Goal: Information Seeking & Learning: Find specific fact

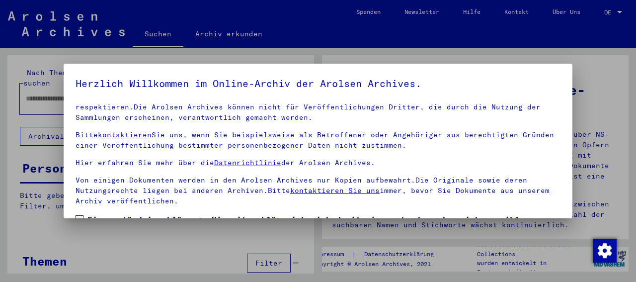
scroll to position [126, 0]
click at [81, 215] on span at bounding box center [79, 219] width 8 height 8
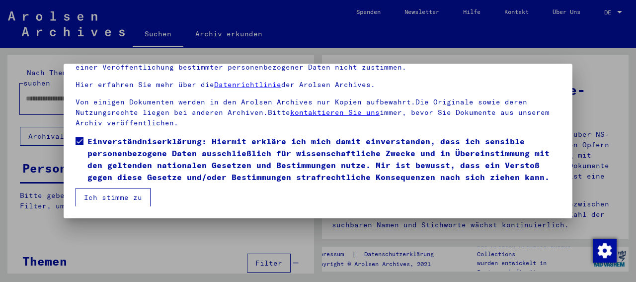
click at [126, 195] on button "Ich stimme zu" at bounding box center [112, 197] width 75 height 19
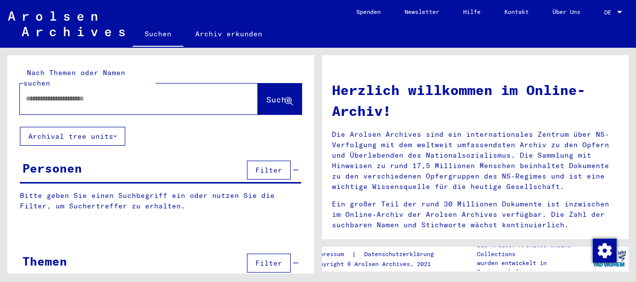
click at [25, 93] on div at bounding box center [124, 98] width 208 height 22
click at [27, 93] on input "text" at bounding box center [127, 98] width 202 height 10
click at [81, 93] on input "**********" at bounding box center [127, 98] width 202 height 10
type input "**********"
click at [258, 96] on button "Suche" at bounding box center [280, 98] width 44 height 31
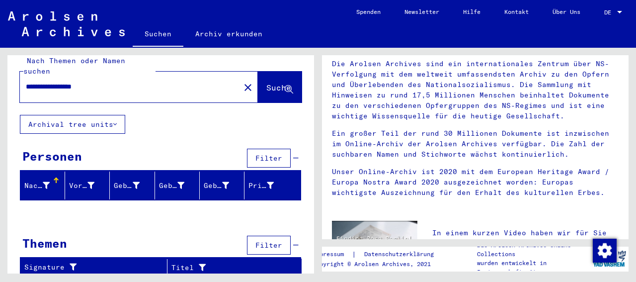
scroll to position [12, 0]
click at [47, 188] on div "Nachname" at bounding box center [36, 185] width 25 height 10
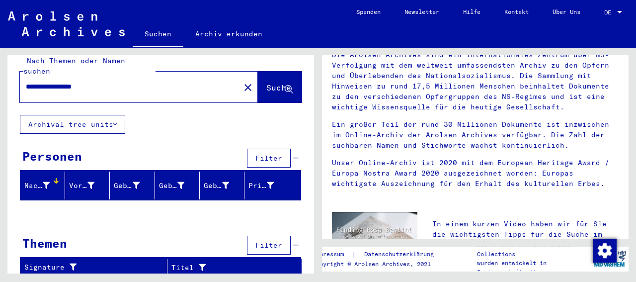
scroll to position [0, 0]
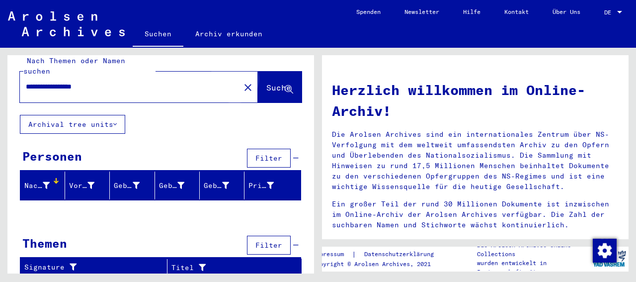
click at [266, 86] on span "Suche" at bounding box center [278, 87] width 25 height 10
click at [59, 188] on div "Nachname" at bounding box center [44, 185] width 40 height 16
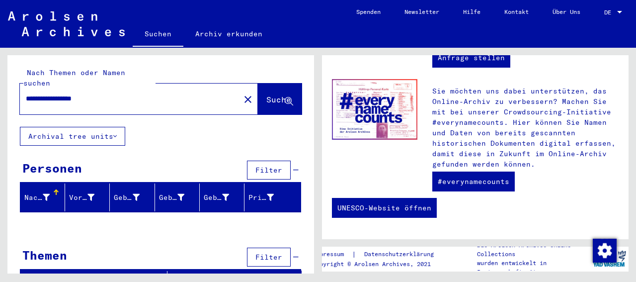
scroll to position [12, 0]
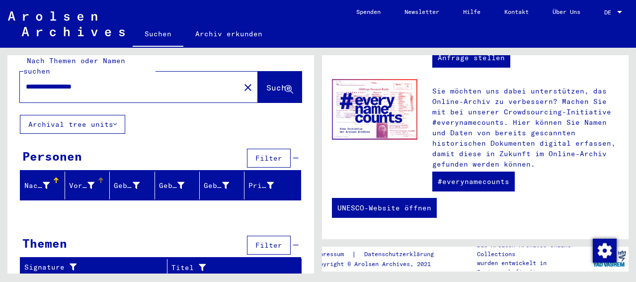
click at [81, 194] on mat-header-cell "Vorname" at bounding box center [87, 185] width 45 height 28
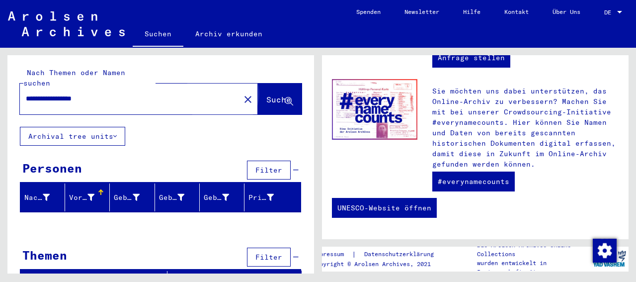
click at [266, 102] on span "Suche" at bounding box center [278, 99] width 25 height 10
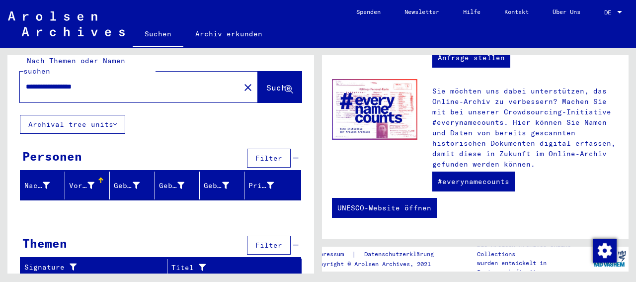
scroll to position [12, 0]
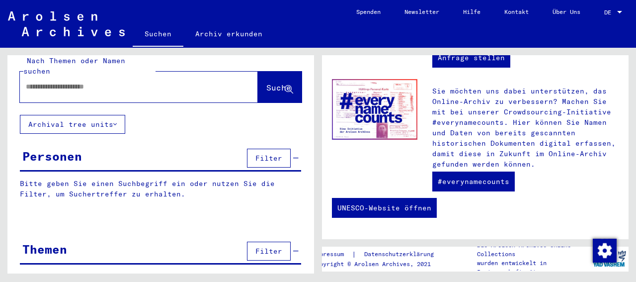
click at [25, 79] on div at bounding box center [124, 86] width 208 height 22
click at [28, 82] on input "text" at bounding box center [127, 86] width 202 height 10
type input "*****"
click at [258, 76] on button "Suche" at bounding box center [280, 87] width 44 height 31
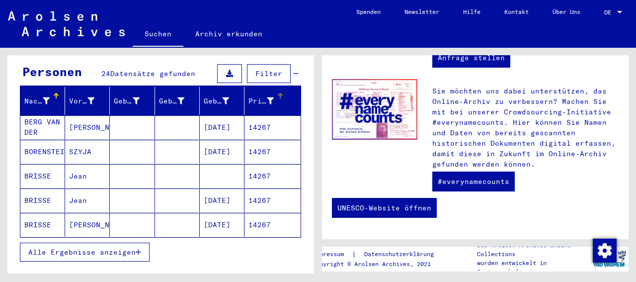
scroll to position [115, 0]
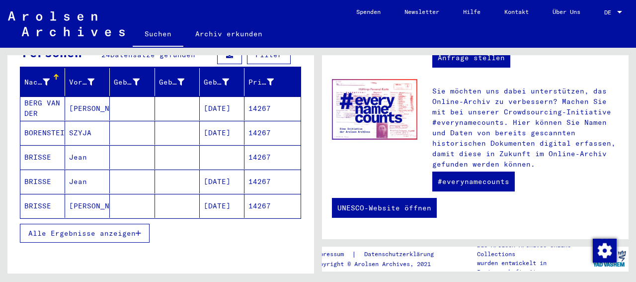
click at [106, 234] on span "Alle Ergebnisse anzeigen" at bounding box center [81, 232] width 107 height 9
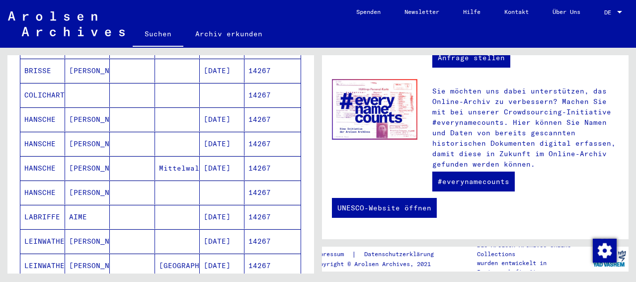
scroll to position [173, 0]
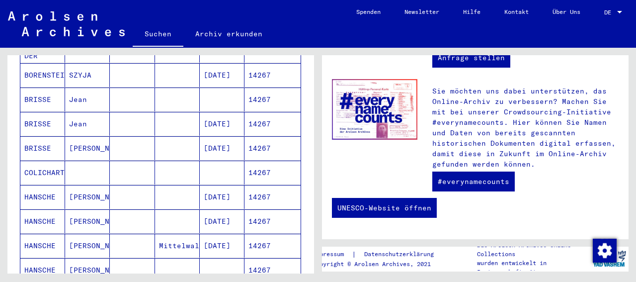
click at [31, 192] on mat-cell "HANSCHE" at bounding box center [42, 197] width 45 height 24
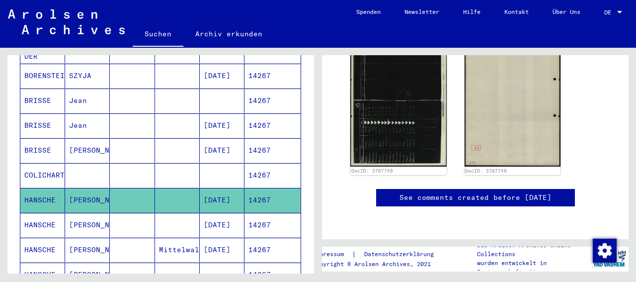
scroll to position [288, 0]
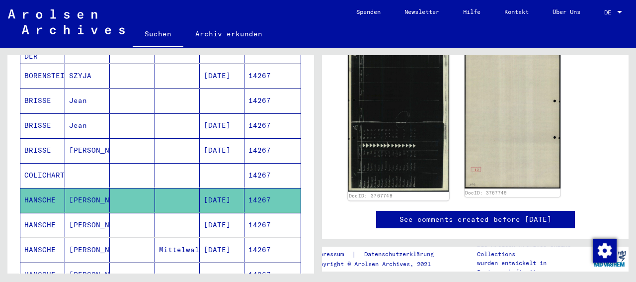
click at [401, 152] on img at bounding box center [398, 119] width 101 height 143
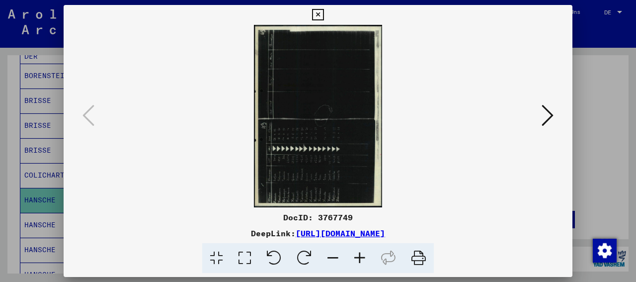
click at [366, 254] on icon at bounding box center [359, 258] width 27 height 30
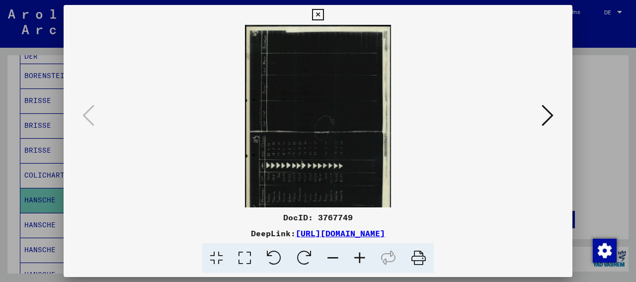
click at [301, 255] on icon at bounding box center [304, 258] width 30 height 30
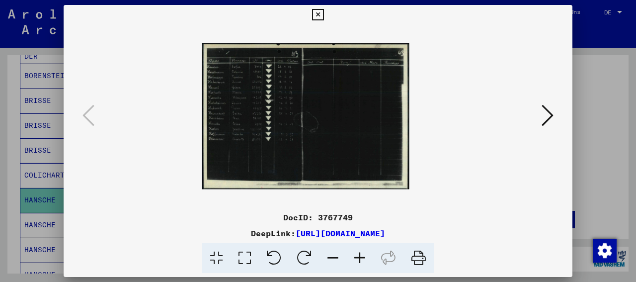
click at [363, 261] on icon at bounding box center [359, 258] width 27 height 30
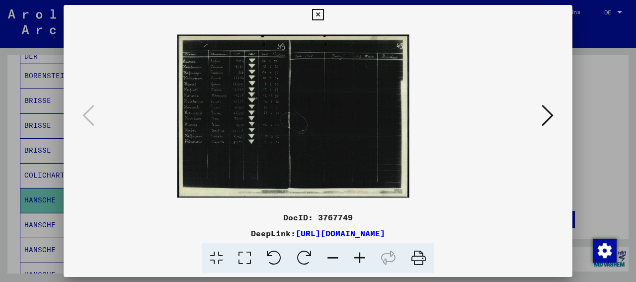
click at [363, 261] on icon at bounding box center [359, 258] width 27 height 30
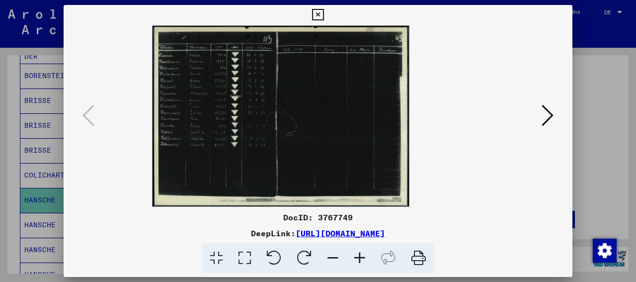
click at [363, 261] on icon at bounding box center [359, 258] width 27 height 30
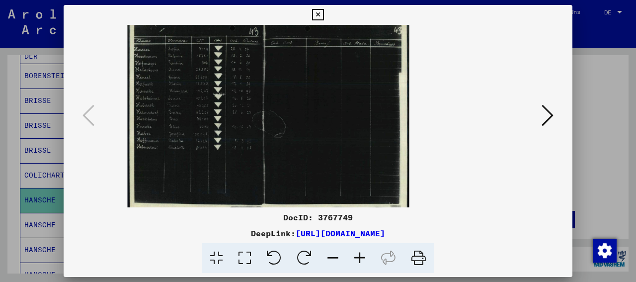
click at [363, 260] on icon at bounding box center [359, 258] width 27 height 30
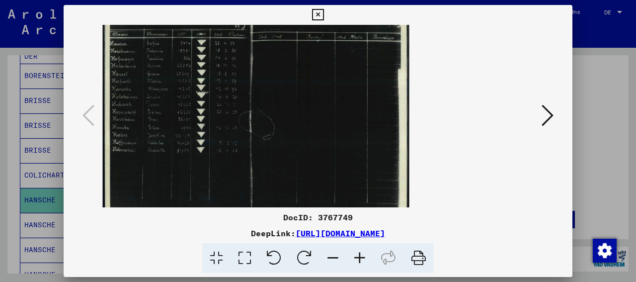
click at [363, 260] on icon at bounding box center [359, 258] width 27 height 30
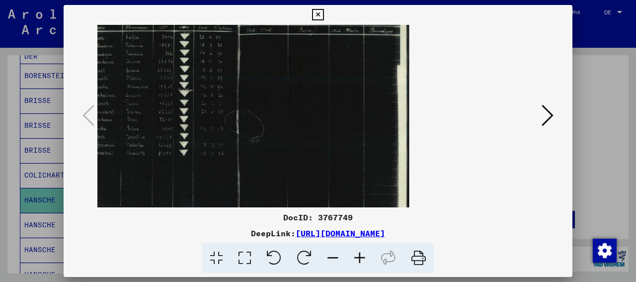
click at [363, 260] on icon at bounding box center [359, 258] width 27 height 30
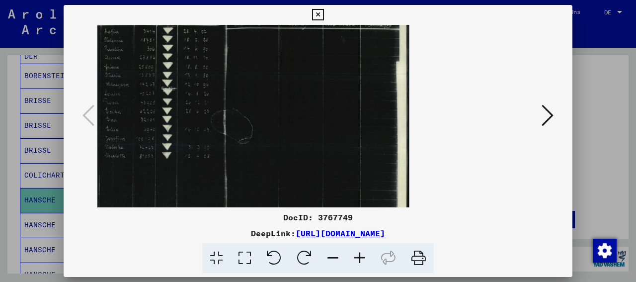
click at [363, 260] on icon at bounding box center [359, 258] width 27 height 30
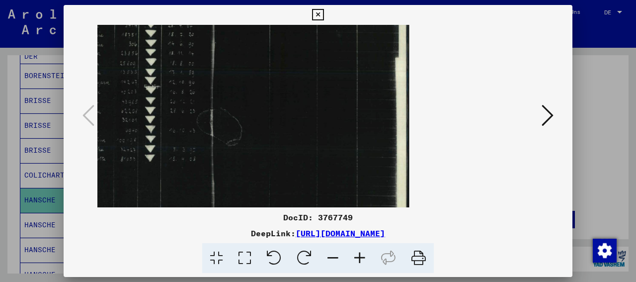
click at [363, 260] on icon at bounding box center [359, 258] width 27 height 30
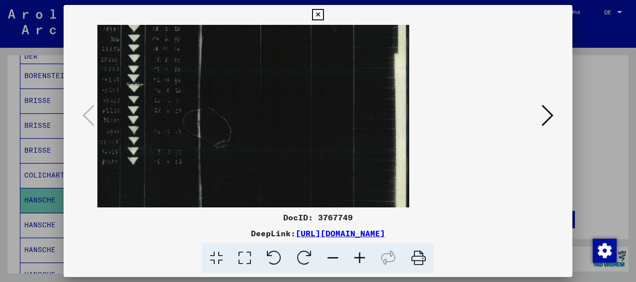
click at [363, 260] on icon at bounding box center [359, 258] width 27 height 30
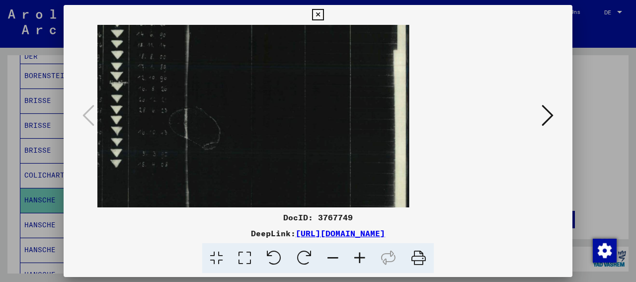
drag, startPoint x: 301, startPoint y: 137, endPoint x: 335, endPoint y: 164, distance: 43.7
click at [338, 167] on img at bounding box center [194, 115] width 430 height 303
drag, startPoint x: 186, startPoint y: 63, endPoint x: 196, endPoint y: 78, distance: 17.6
click at [196, 78] on img at bounding box center [194, 115] width 430 height 303
drag, startPoint x: 195, startPoint y: 78, endPoint x: 206, endPoint y: 88, distance: 14.8
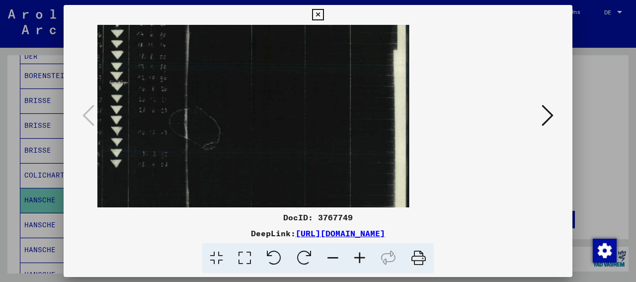
click at [206, 88] on img at bounding box center [194, 115] width 430 height 303
click at [550, 111] on icon at bounding box center [547, 115] width 12 height 24
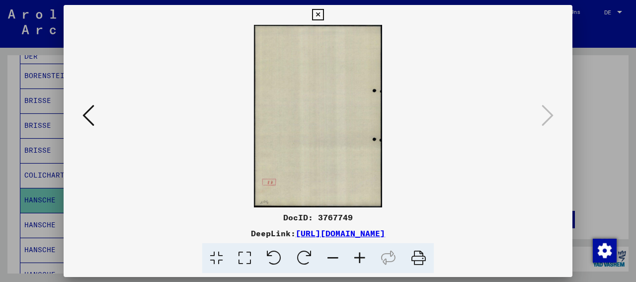
click at [536, 111] on viewer-one-image at bounding box center [317, 116] width 441 height 182
click at [106, 114] on viewer-one-image at bounding box center [317, 116] width 441 height 182
click at [323, 10] on icon at bounding box center [317, 15] width 11 height 12
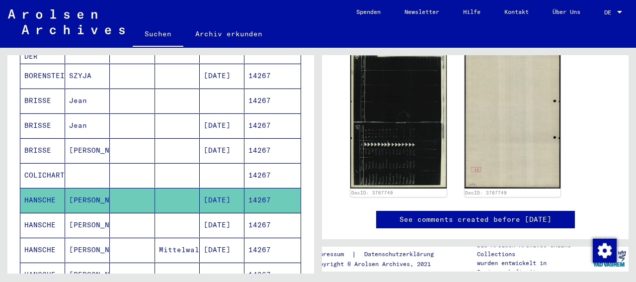
click at [40, 172] on mat-cell "COLICHART" at bounding box center [42, 175] width 45 height 24
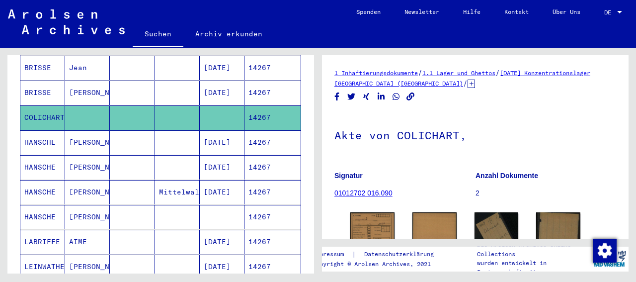
scroll to position [288, 0]
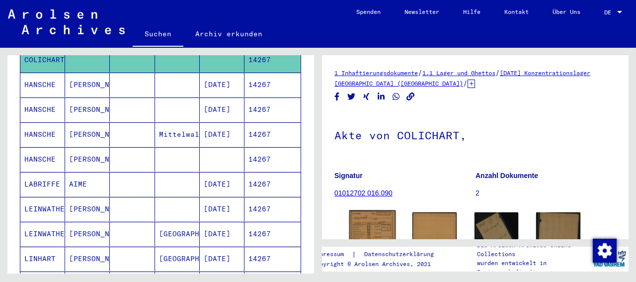
click at [357, 229] on img at bounding box center [372, 227] width 46 height 35
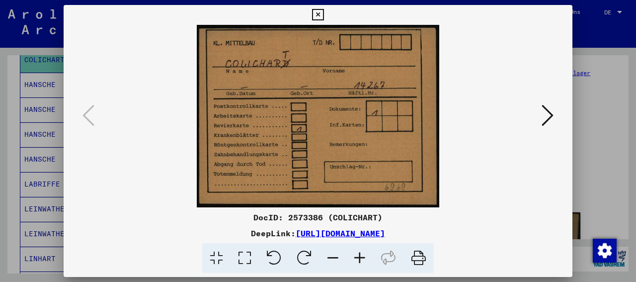
click at [547, 117] on icon at bounding box center [547, 115] width 12 height 24
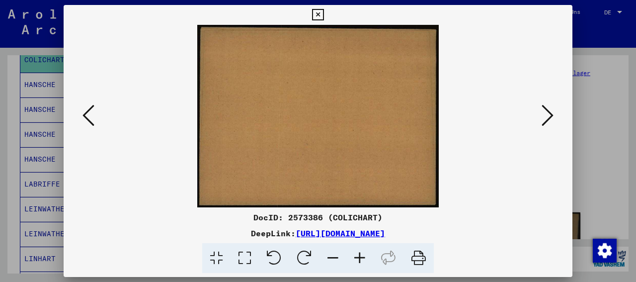
click at [545, 117] on icon at bounding box center [547, 115] width 12 height 24
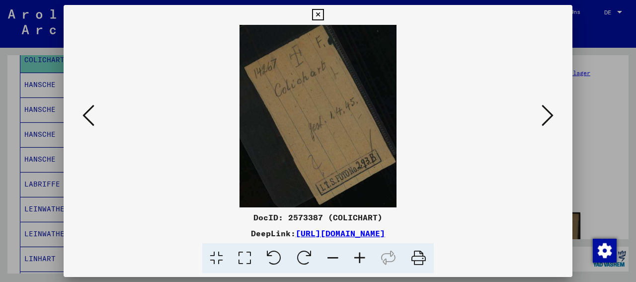
click at [550, 115] on icon at bounding box center [547, 115] width 12 height 24
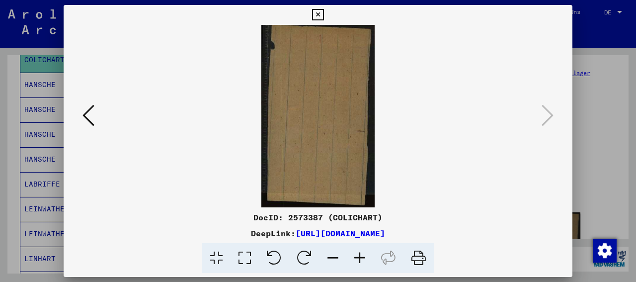
click at [323, 17] on icon at bounding box center [317, 15] width 11 height 12
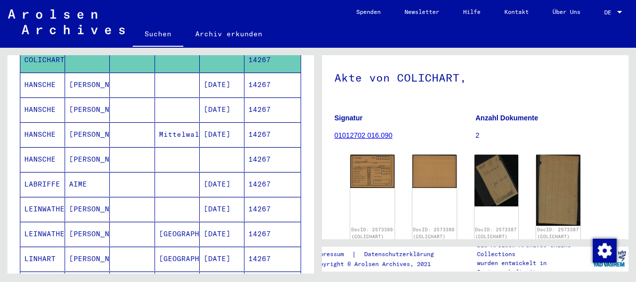
scroll to position [0, 0]
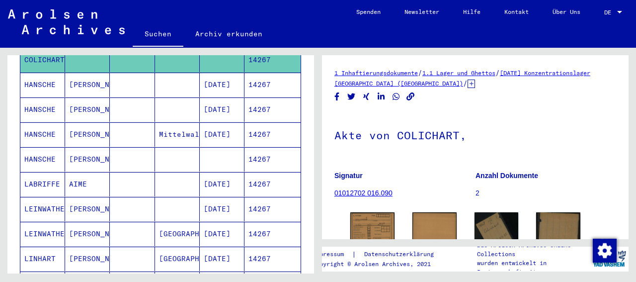
click at [569, 135] on h1 "Akte von COLICHART," at bounding box center [475, 134] width 282 height 44
click at [32, 138] on mat-cell "HANSCHE" at bounding box center [42, 134] width 45 height 24
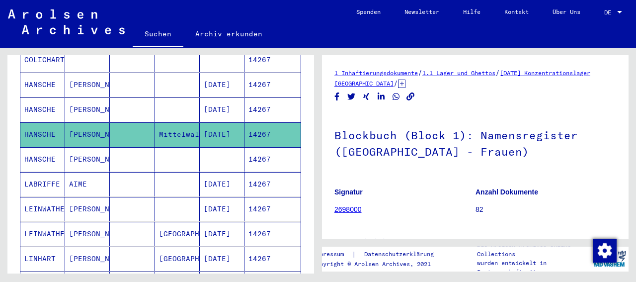
click at [33, 162] on mat-cell "HANSCHE" at bounding box center [42, 159] width 45 height 24
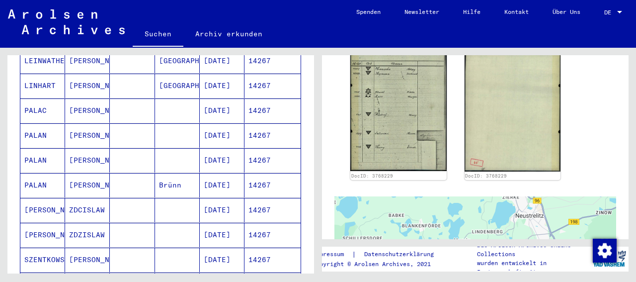
scroll to position [403, 0]
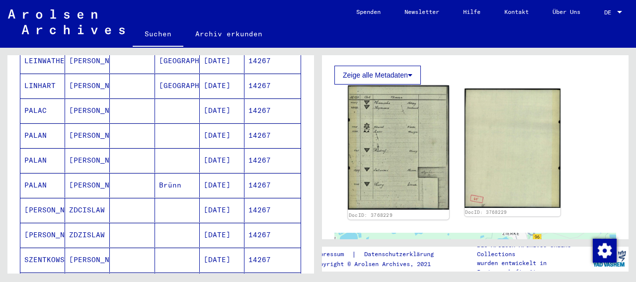
click at [379, 149] on img at bounding box center [398, 147] width 101 height 124
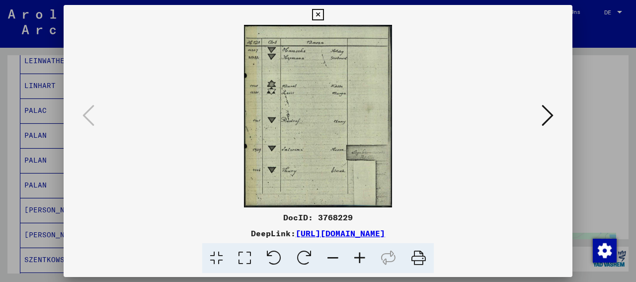
click at [239, 258] on icon at bounding box center [244, 258] width 28 height 30
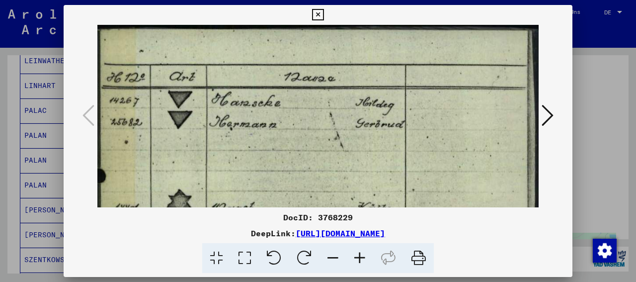
click at [542, 115] on icon at bounding box center [547, 115] width 12 height 24
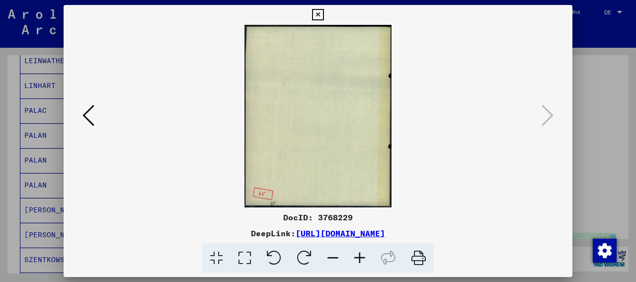
click at [86, 108] on icon at bounding box center [88, 115] width 12 height 24
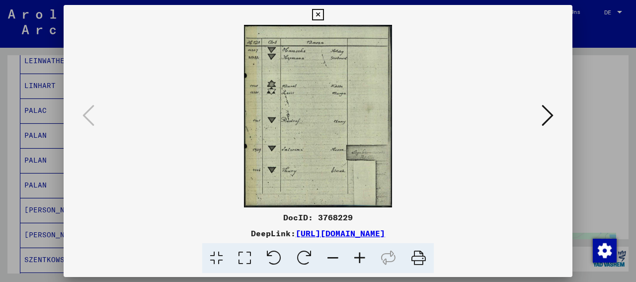
click at [242, 261] on icon at bounding box center [244, 258] width 28 height 30
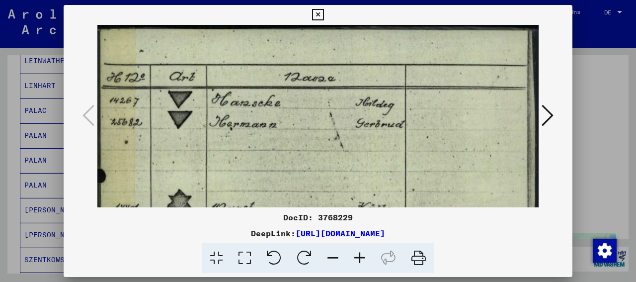
click at [545, 105] on icon at bounding box center [547, 115] width 12 height 24
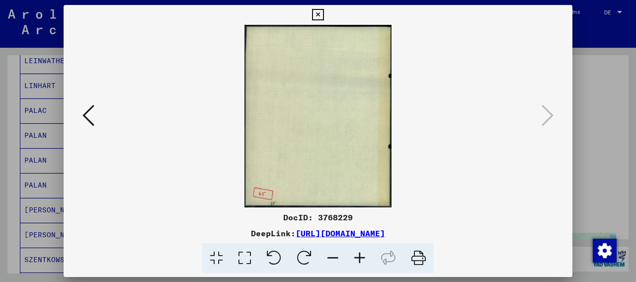
click at [323, 9] on icon at bounding box center [317, 15] width 11 height 12
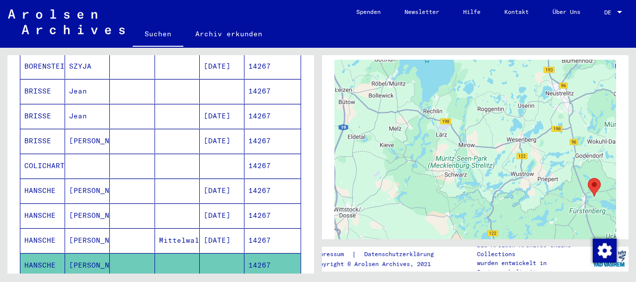
scroll to position [173, 0]
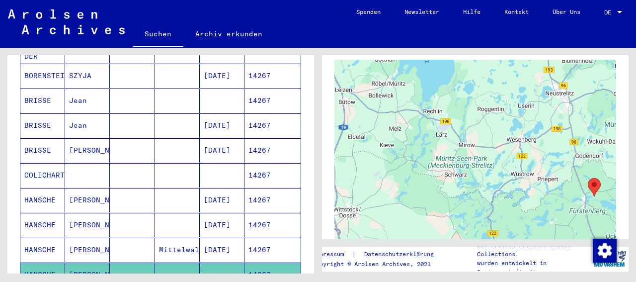
click at [47, 225] on icon at bounding box center [41, 242] width 25 height 40
click at [96, 222] on mat-cell "[PERSON_NAME]" at bounding box center [87, 225] width 45 height 24
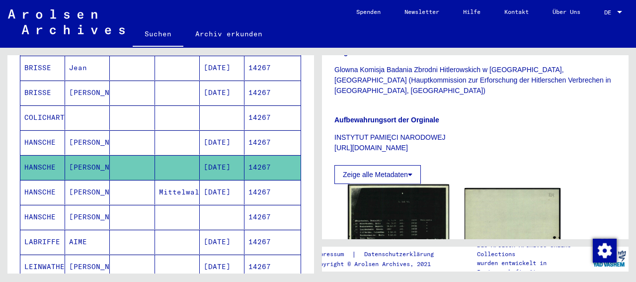
scroll to position [230, 0]
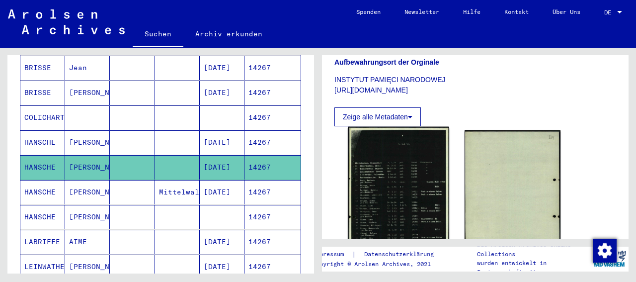
click at [381, 203] on img at bounding box center [398, 198] width 101 height 143
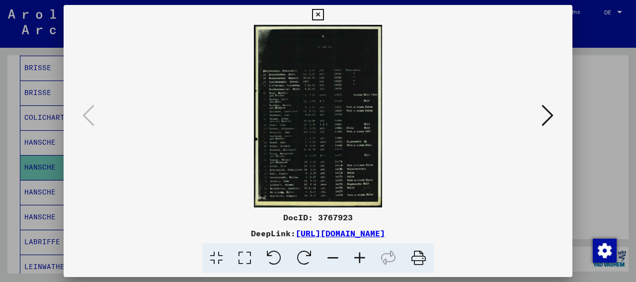
click at [548, 111] on icon at bounding box center [547, 115] width 12 height 24
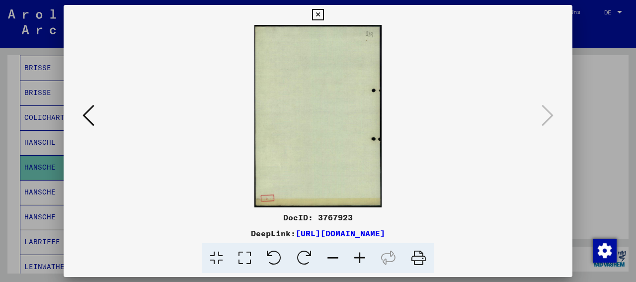
click at [81, 110] on button at bounding box center [88, 116] width 18 height 28
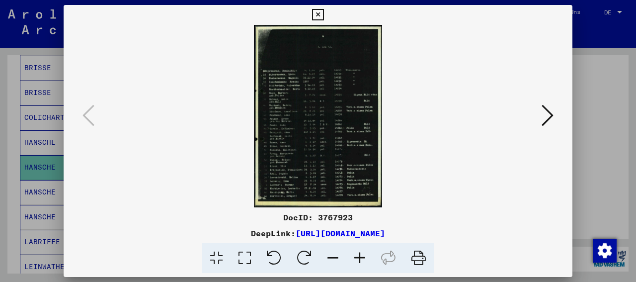
click at [233, 260] on icon at bounding box center [244, 258] width 28 height 30
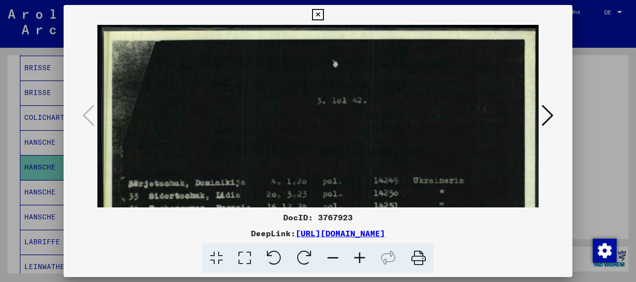
click at [239, 257] on icon at bounding box center [244, 258] width 28 height 30
click at [358, 257] on icon at bounding box center [359, 258] width 27 height 30
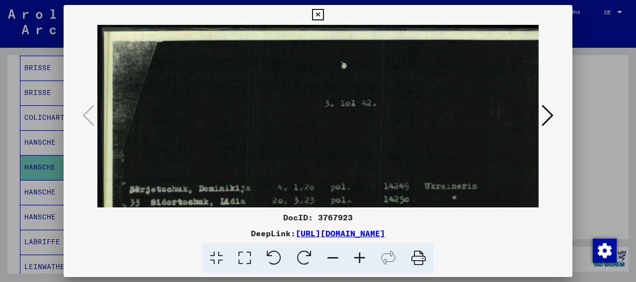
click at [358, 256] on icon at bounding box center [359, 258] width 27 height 30
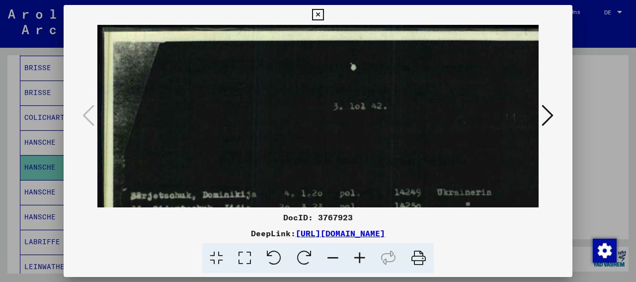
click at [358, 256] on icon at bounding box center [359, 258] width 27 height 30
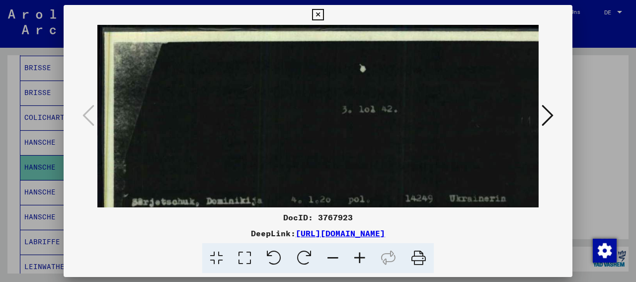
click at [358, 256] on icon at bounding box center [359, 258] width 27 height 30
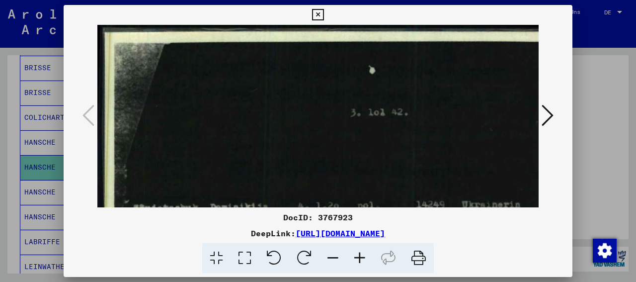
click at [358, 256] on icon at bounding box center [359, 258] width 27 height 30
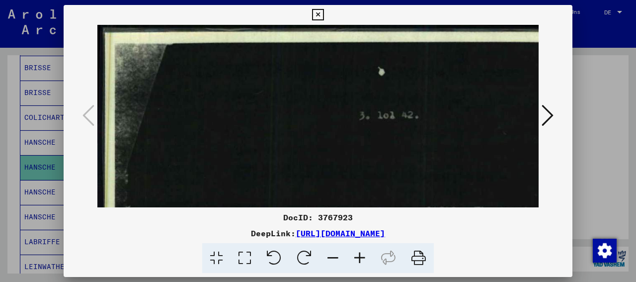
click at [358, 256] on icon at bounding box center [359, 258] width 27 height 30
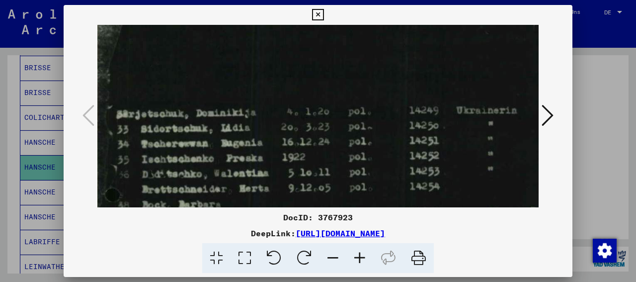
scroll to position [101, 18]
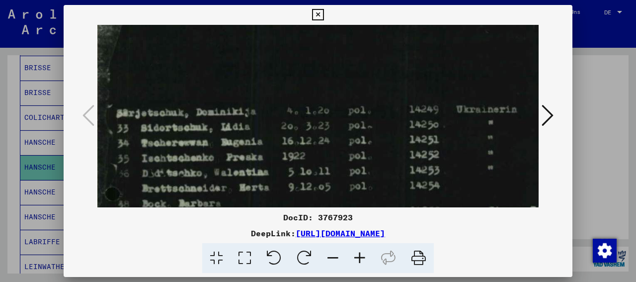
drag, startPoint x: 326, startPoint y: 174, endPoint x: 309, endPoint y: 78, distance: 97.2
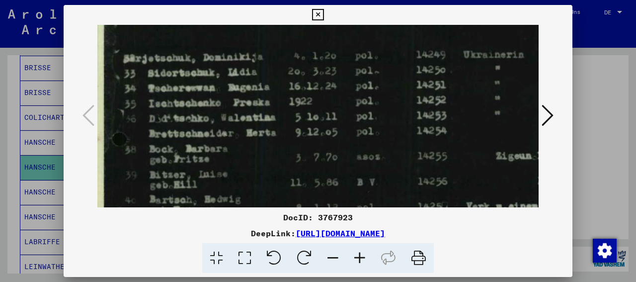
drag, startPoint x: 302, startPoint y: 140, endPoint x: 308, endPoint y: 86, distance: 53.5
click at [308, 86] on img at bounding box center [349, 244] width 526 height 750
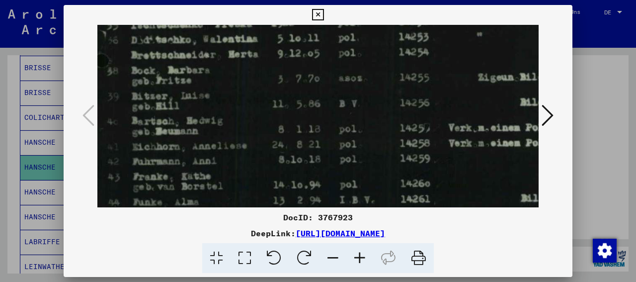
scroll to position [237, 27]
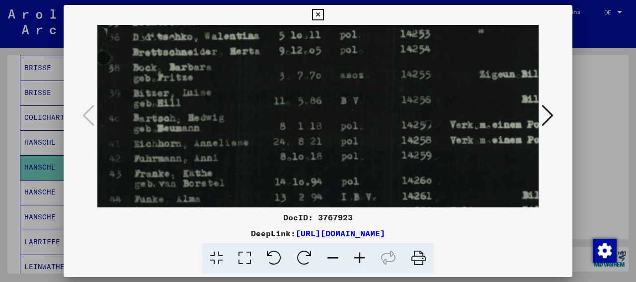
drag, startPoint x: 289, startPoint y: 140, endPoint x: 211, endPoint y: 81, distance: 98.2
click at [211, 81] on img at bounding box center [333, 162] width 526 height 750
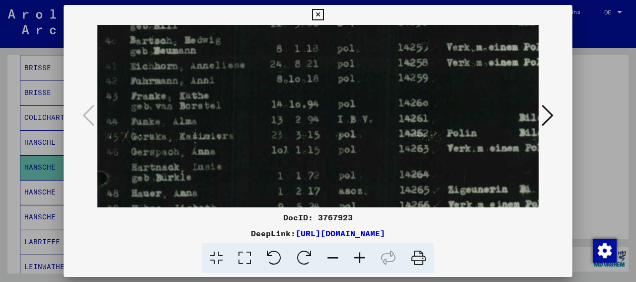
drag, startPoint x: 194, startPoint y: 170, endPoint x: 192, endPoint y: 102, distance: 68.1
click at [192, 102] on img at bounding box center [330, 85] width 526 height 750
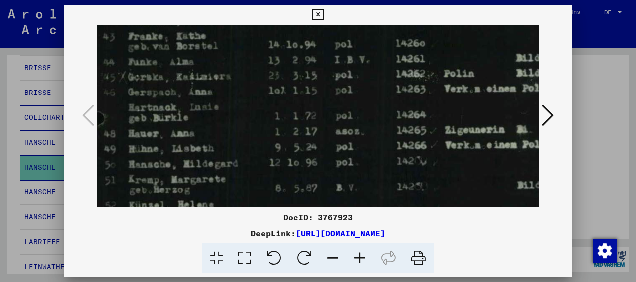
scroll to position [374, 35]
drag, startPoint x: 164, startPoint y: 168, endPoint x: 161, endPoint y: 117, distance: 51.2
click at [161, 117] on img at bounding box center [326, 25] width 526 height 750
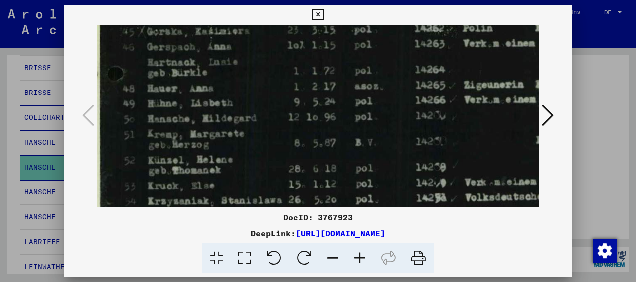
scroll to position [419, 14]
drag, startPoint x: 175, startPoint y: 172, endPoint x: 195, endPoint y: 134, distance: 43.1
click at [547, 113] on icon at bounding box center [547, 115] width 12 height 24
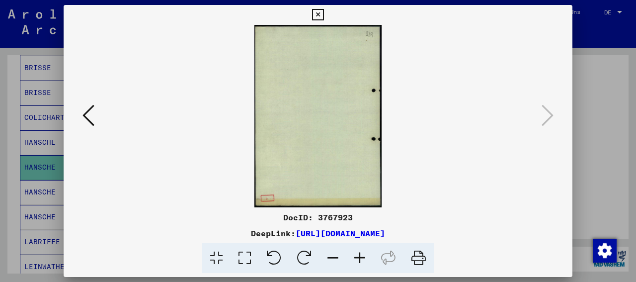
click at [83, 109] on icon at bounding box center [88, 115] width 12 height 24
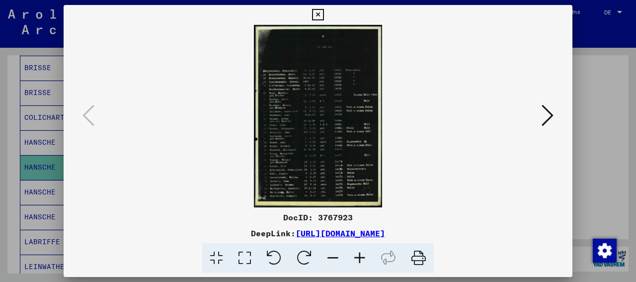
click at [234, 261] on icon at bounding box center [244, 258] width 28 height 30
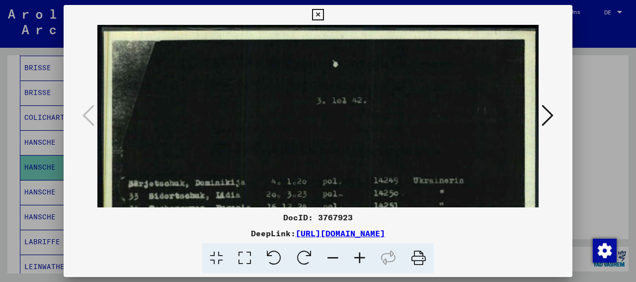
click at [335, 256] on icon at bounding box center [332, 258] width 27 height 30
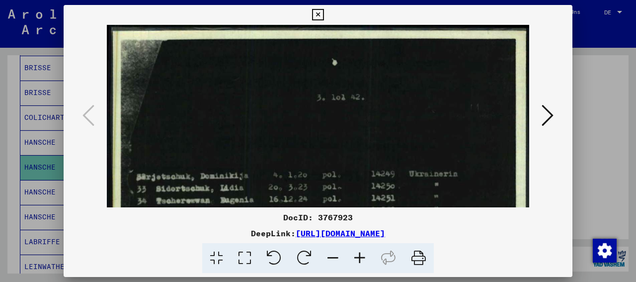
click at [336, 256] on icon at bounding box center [332, 258] width 27 height 30
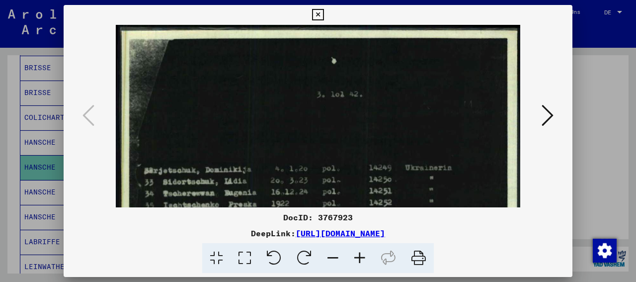
click at [336, 256] on icon at bounding box center [332, 258] width 27 height 30
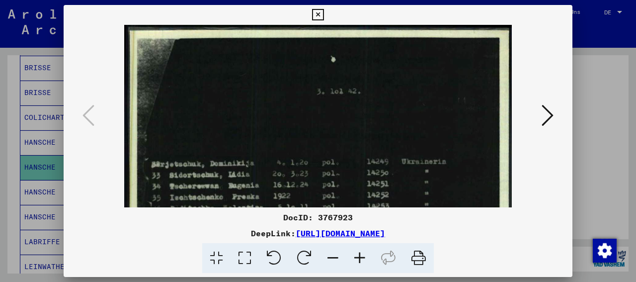
click at [336, 256] on icon at bounding box center [332, 258] width 27 height 30
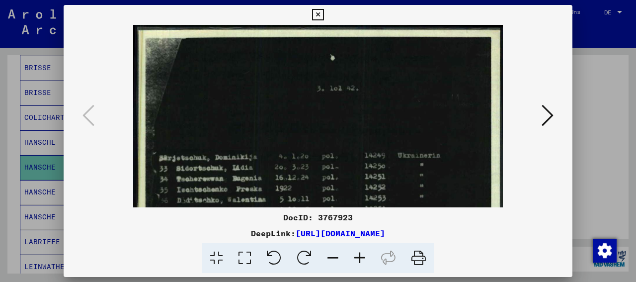
click at [336, 256] on icon at bounding box center [332, 258] width 27 height 30
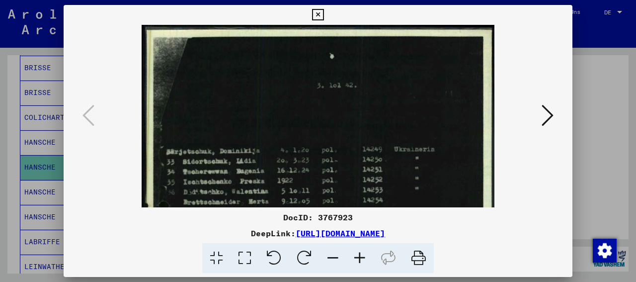
click at [336, 256] on icon at bounding box center [332, 258] width 27 height 30
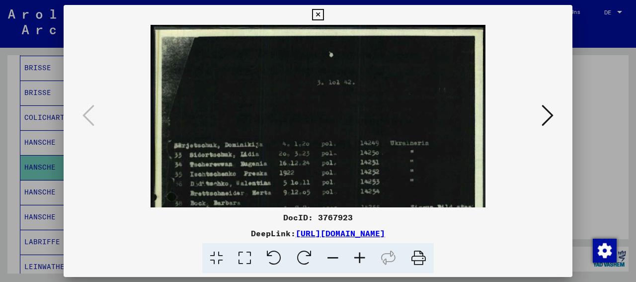
click at [336, 256] on icon at bounding box center [332, 258] width 27 height 30
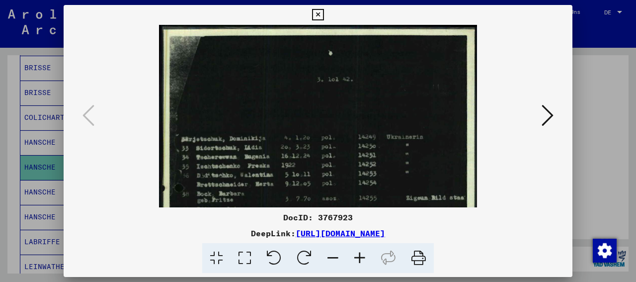
click at [336, 256] on icon at bounding box center [332, 258] width 27 height 30
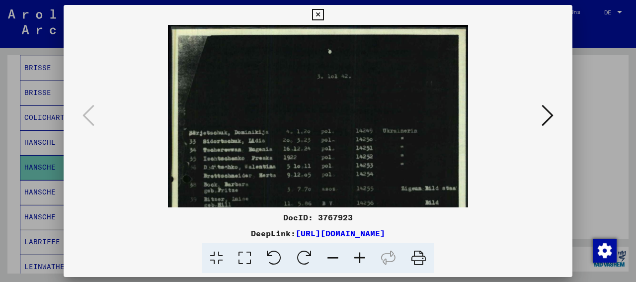
click at [336, 255] on icon at bounding box center [332, 258] width 27 height 30
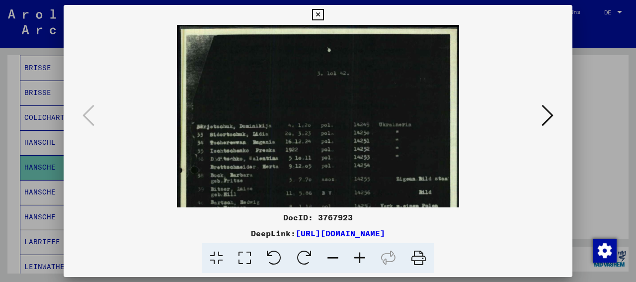
click at [336, 255] on icon at bounding box center [332, 258] width 27 height 30
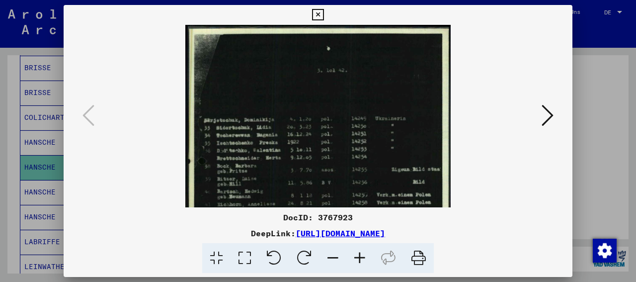
click at [336, 255] on icon at bounding box center [332, 258] width 27 height 30
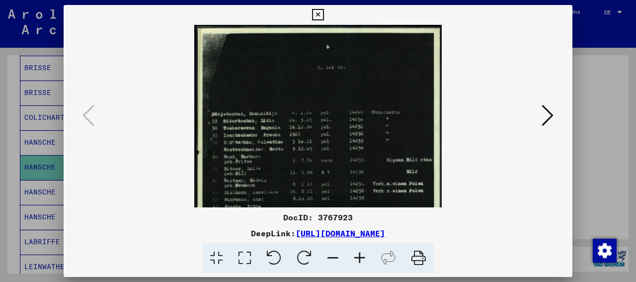
click at [336, 255] on icon at bounding box center [332, 258] width 27 height 30
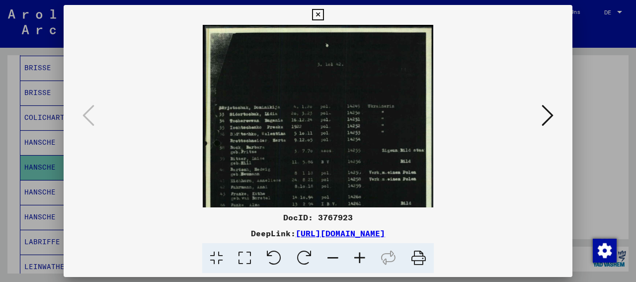
click at [336, 255] on icon at bounding box center [332, 258] width 27 height 30
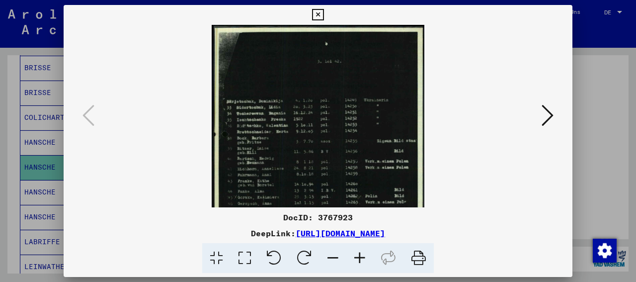
click at [336, 255] on icon at bounding box center [332, 258] width 27 height 30
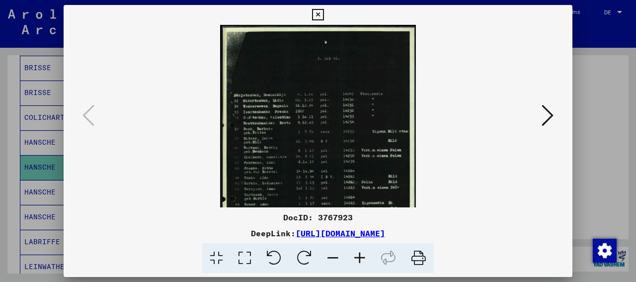
click at [336, 255] on icon at bounding box center [332, 258] width 27 height 30
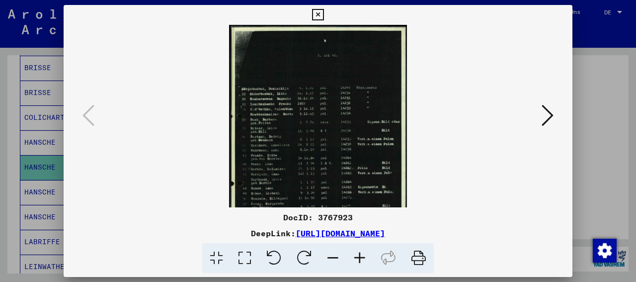
click at [336, 255] on icon at bounding box center [332, 258] width 27 height 30
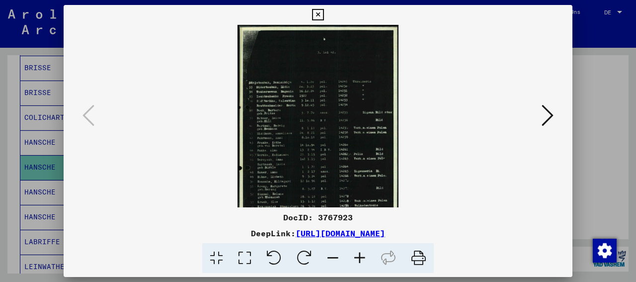
click at [336, 255] on icon at bounding box center [332, 258] width 27 height 30
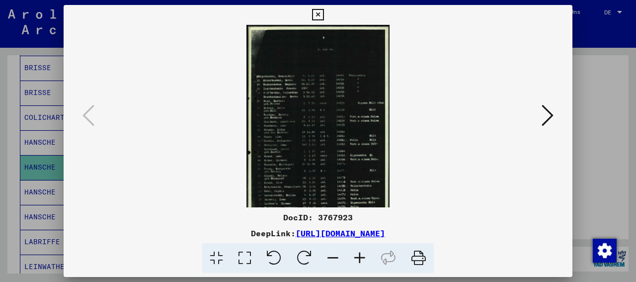
click at [336, 255] on icon at bounding box center [332, 258] width 27 height 30
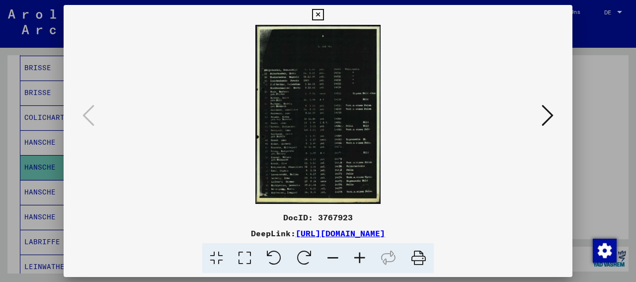
click at [336, 254] on icon at bounding box center [332, 258] width 27 height 30
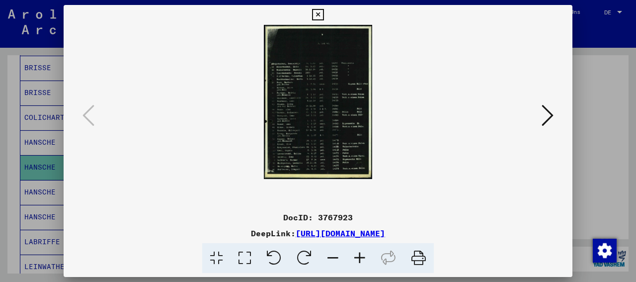
click at [336, 254] on icon at bounding box center [332, 258] width 27 height 30
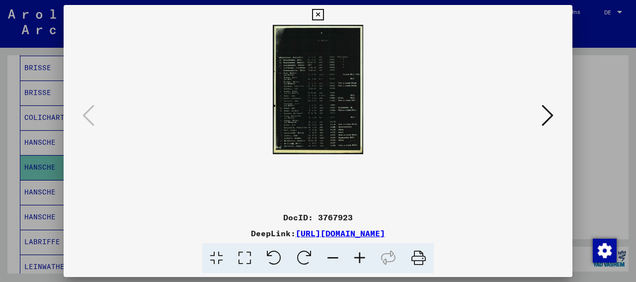
click at [336, 254] on icon at bounding box center [332, 258] width 27 height 30
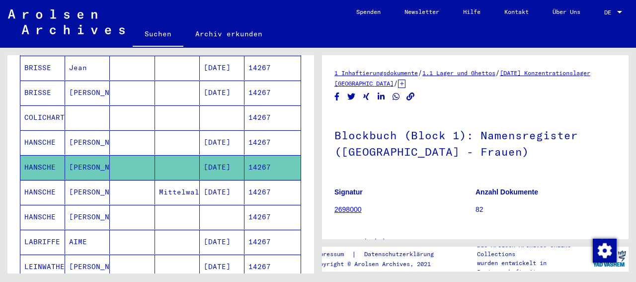
scroll to position [288, 0]
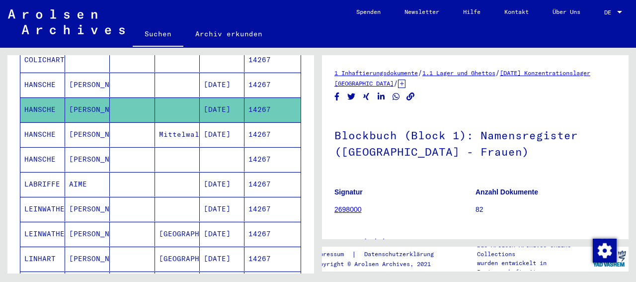
click at [30, 128] on mat-cell "HANSCHE" at bounding box center [42, 134] width 45 height 24
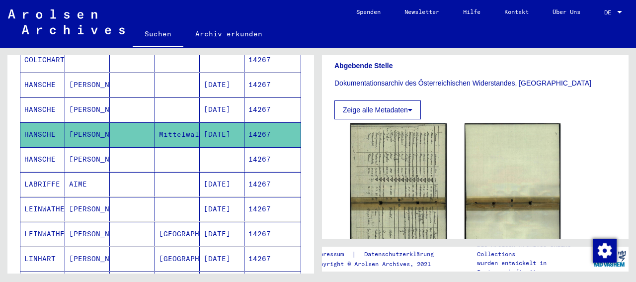
scroll to position [403, 0]
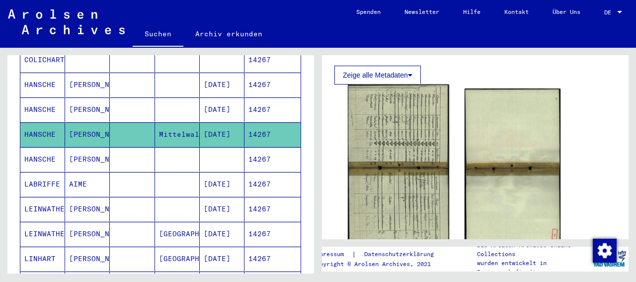
click at [388, 166] on img at bounding box center [398, 168] width 101 height 168
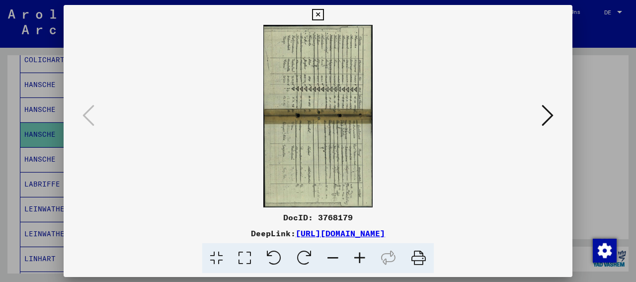
click at [549, 108] on icon at bounding box center [547, 115] width 12 height 24
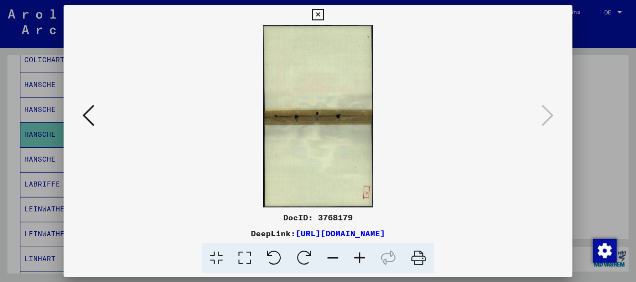
click at [81, 113] on button at bounding box center [88, 116] width 18 height 28
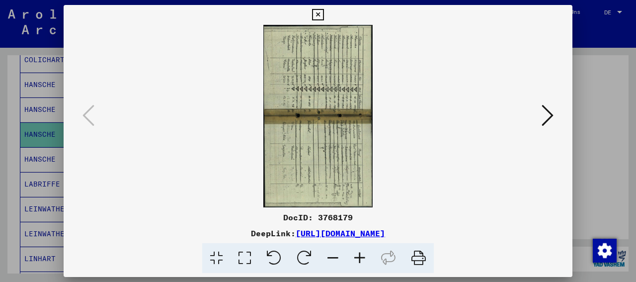
click at [266, 256] on icon at bounding box center [274, 258] width 30 height 30
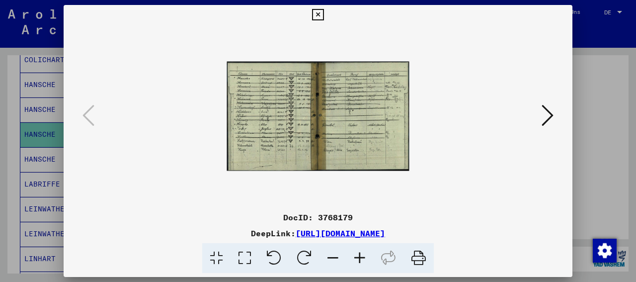
click at [366, 256] on icon at bounding box center [359, 258] width 27 height 30
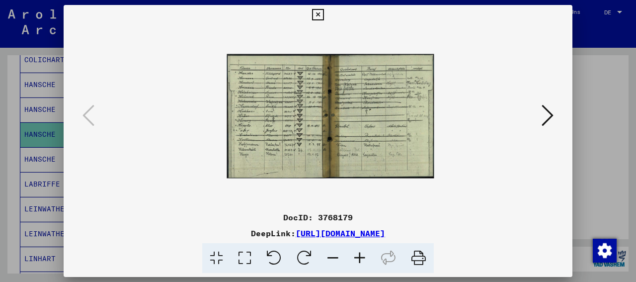
click at [364, 254] on icon at bounding box center [359, 258] width 27 height 30
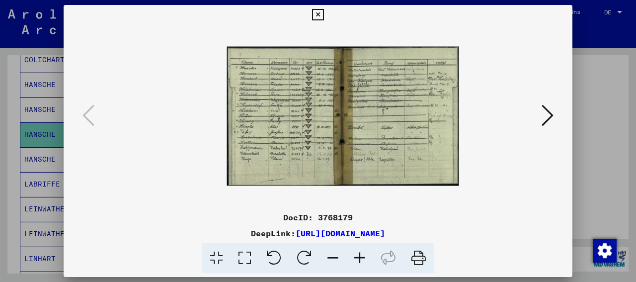
click at [363, 252] on icon at bounding box center [359, 258] width 27 height 30
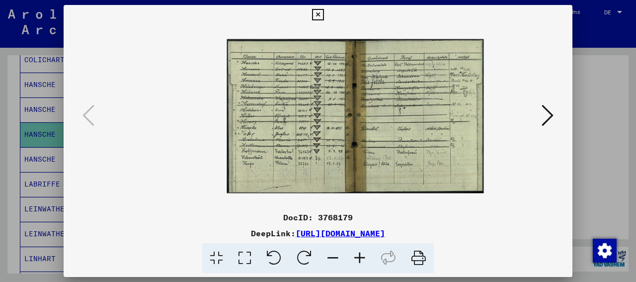
click at [362, 251] on icon at bounding box center [359, 258] width 27 height 30
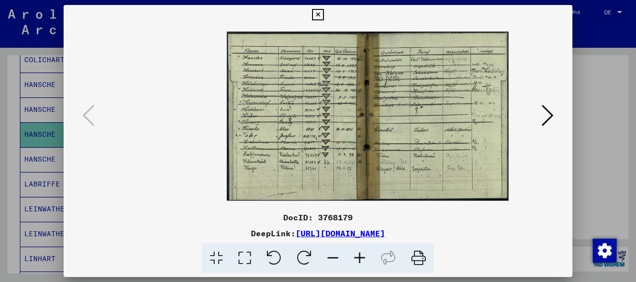
click at [361, 250] on icon at bounding box center [359, 258] width 27 height 30
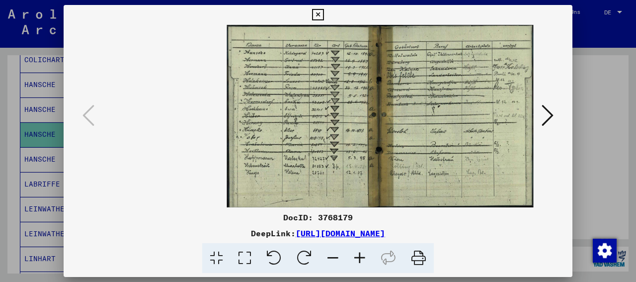
click at [361, 250] on icon at bounding box center [359, 258] width 27 height 30
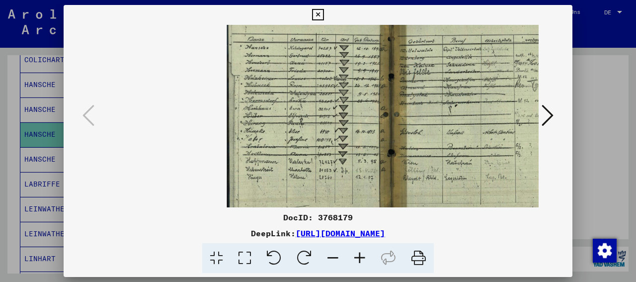
drag, startPoint x: 361, startPoint y: 250, endPoint x: 357, endPoint y: 245, distance: 6.4
click at [357, 245] on icon at bounding box center [359, 258] width 27 height 30
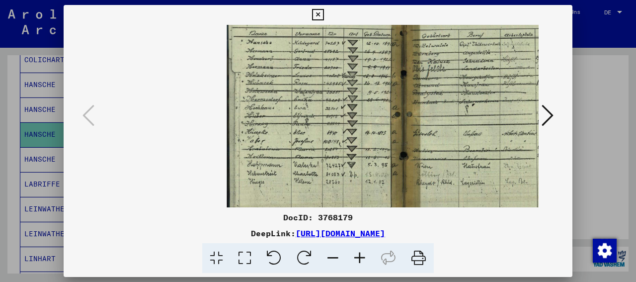
click at [357, 245] on icon at bounding box center [359, 258] width 27 height 30
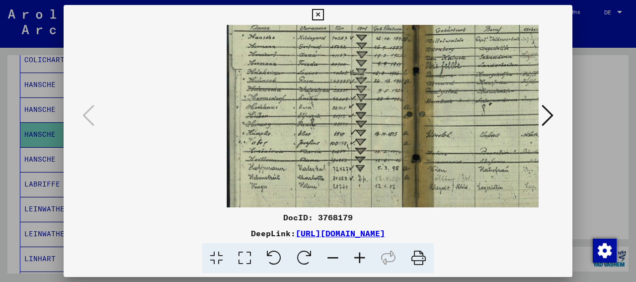
click at [358, 257] on icon at bounding box center [359, 258] width 27 height 30
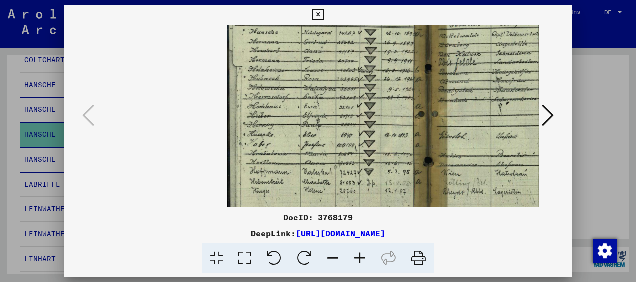
click at [358, 257] on icon at bounding box center [359, 258] width 27 height 30
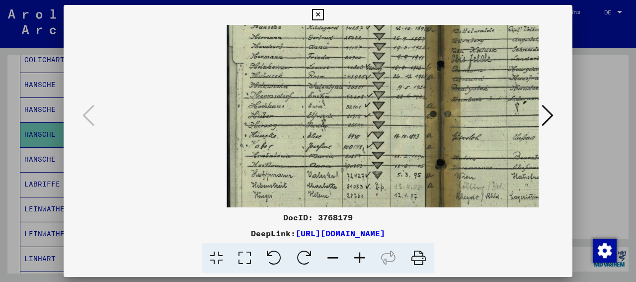
click at [358, 256] on icon at bounding box center [359, 258] width 27 height 30
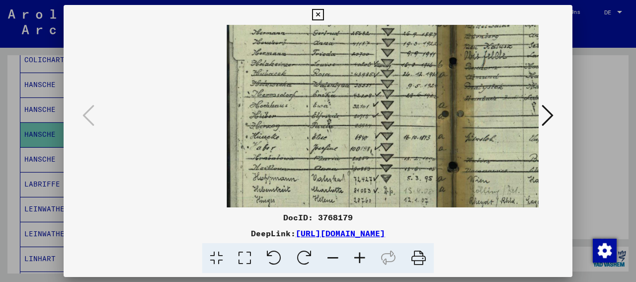
click at [358, 255] on icon at bounding box center [359, 258] width 27 height 30
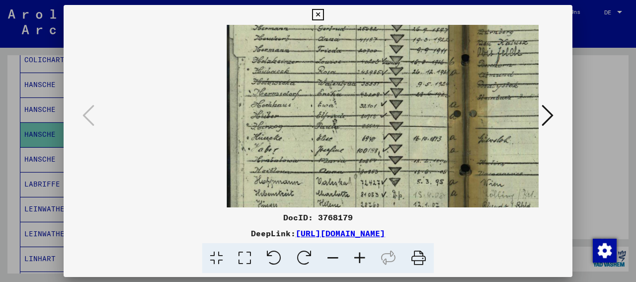
click at [357, 253] on icon at bounding box center [359, 258] width 27 height 30
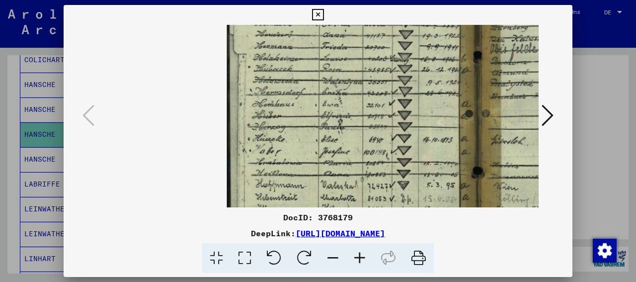
click at [357, 253] on icon at bounding box center [359, 258] width 27 height 30
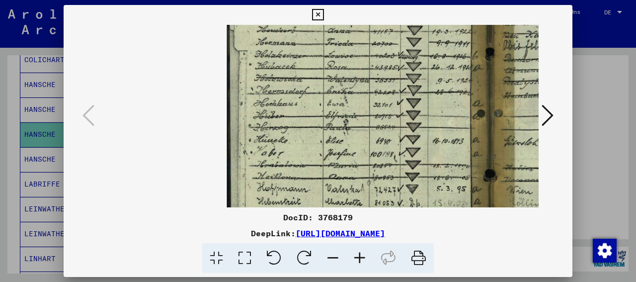
click at [357, 253] on icon at bounding box center [359, 258] width 27 height 30
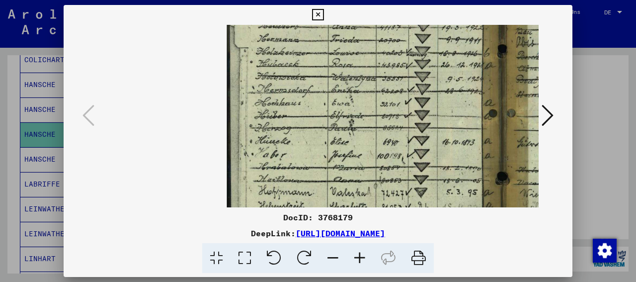
click at [357, 253] on icon at bounding box center [359, 258] width 27 height 30
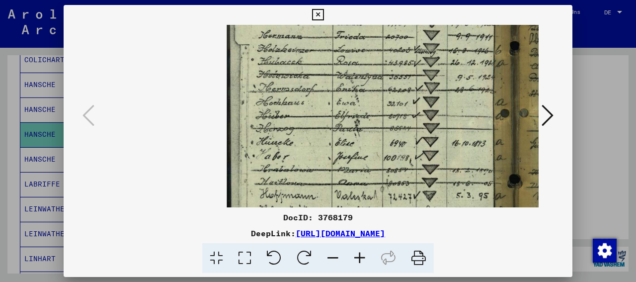
click at [357, 253] on icon at bounding box center [359, 258] width 27 height 30
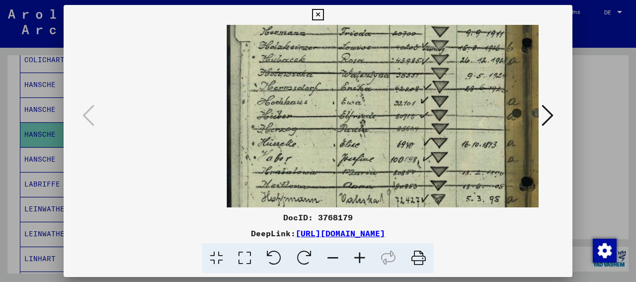
click at [357, 253] on icon at bounding box center [359, 258] width 27 height 30
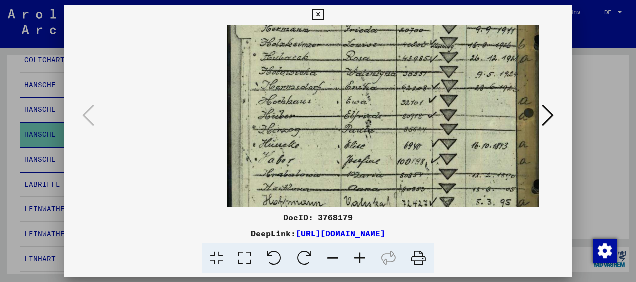
click at [355, 251] on icon at bounding box center [359, 258] width 27 height 30
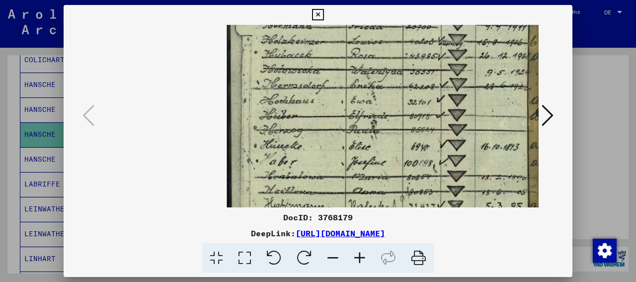
click at [355, 251] on icon at bounding box center [359, 258] width 27 height 30
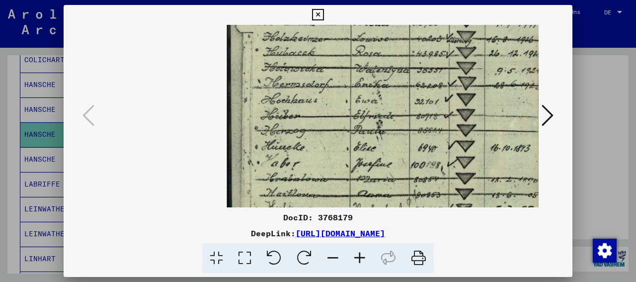
click at [355, 250] on icon at bounding box center [359, 258] width 27 height 30
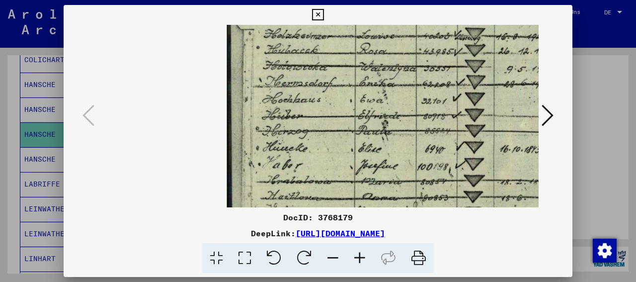
click at [354, 250] on icon at bounding box center [359, 258] width 27 height 30
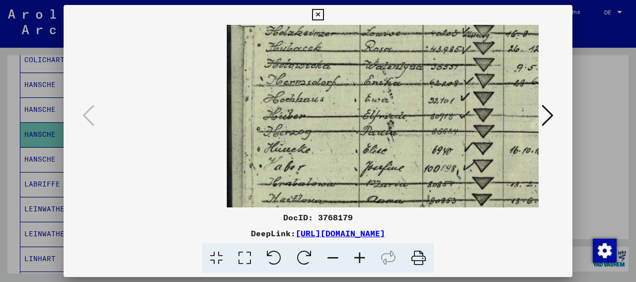
click at [354, 250] on icon at bounding box center [359, 258] width 27 height 30
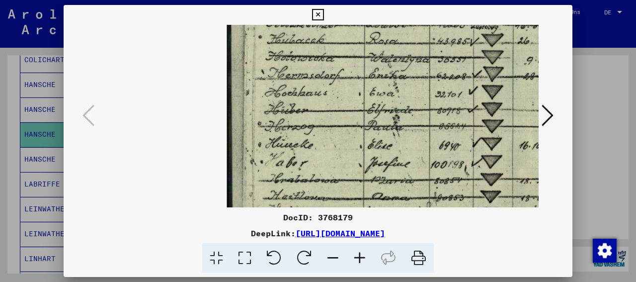
click at [354, 249] on icon at bounding box center [359, 258] width 27 height 30
click at [351, 244] on icon at bounding box center [359, 258] width 27 height 30
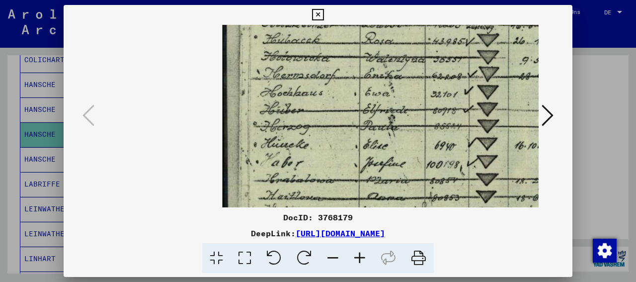
drag, startPoint x: 320, startPoint y: 99, endPoint x: 316, endPoint y: 168, distance: 69.1
click at [316, 168] on img at bounding box center [598, 110] width 753 height 452
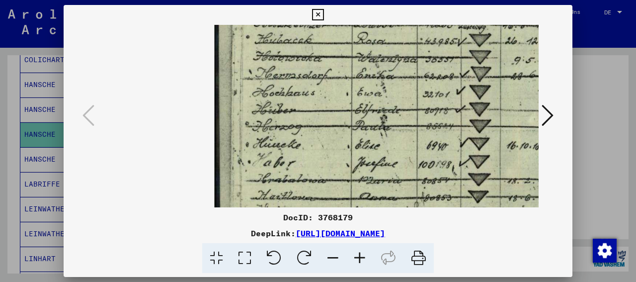
scroll to position [0, 13]
drag, startPoint x: 323, startPoint y: 85, endPoint x: 317, endPoint y: 143, distance: 57.5
click at [317, 143] on img at bounding box center [590, 110] width 753 height 452
click at [243, 255] on icon at bounding box center [244, 258] width 28 height 30
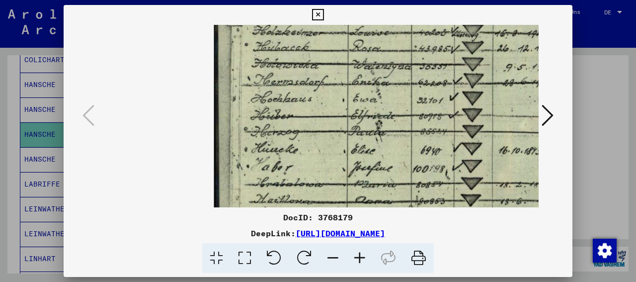
drag, startPoint x: 356, startPoint y: 81, endPoint x: 356, endPoint y: 120, distance: 39.2
click at [356, 120] on img at bounding box center [581, 115] width 734 height 441
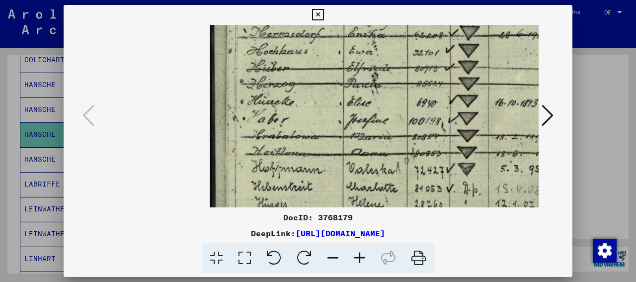
scroll to position [30, 17]
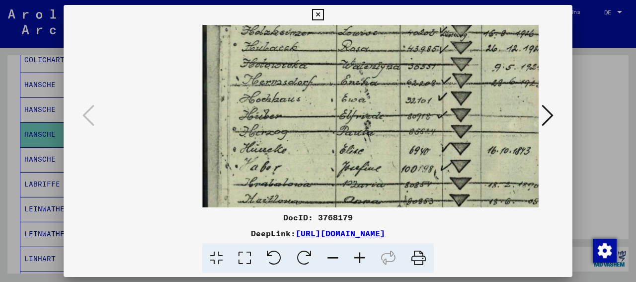
drag, startPoint x: 356, startPoint y: 120, endPoint x: 347, endPoint y: 167, distance: 47.9
click at [347, 167] on img at bounding box center [570, 115] width 734 height 441
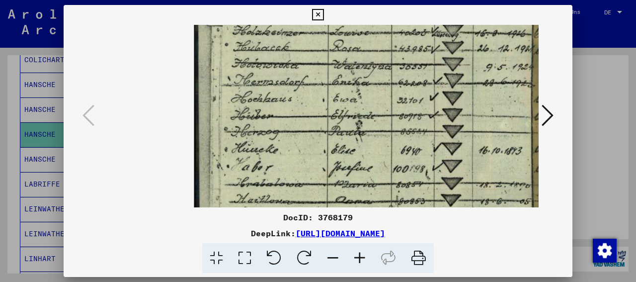
scroll to position [0, 34]
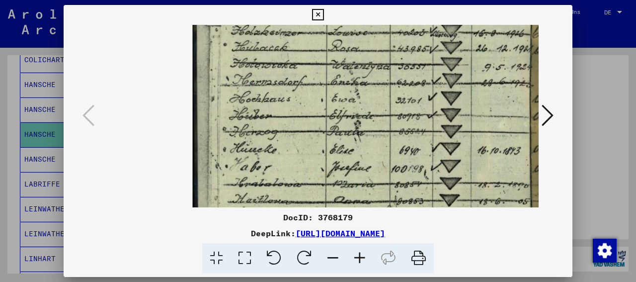
drag, startPoint x: 360, startPoint y: 65, endPoint x: 352, endPoint y: 142, distance: 77.4
click at [352, 142] on img at bounding box center [560, 115] width 734 height 441
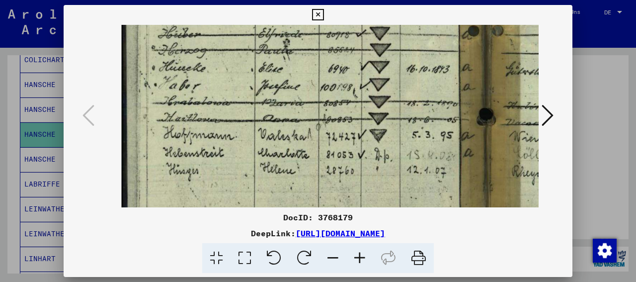
scroll to position [84, 105]
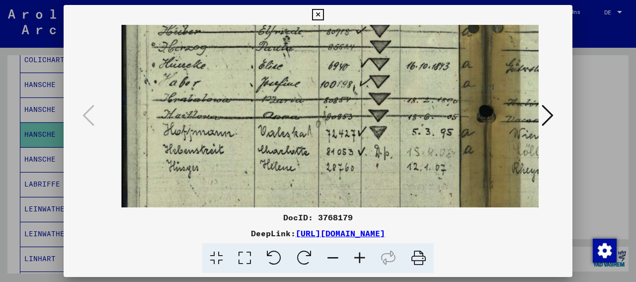
drag, startPoint x: 352, startPoint y: 45, endPoint x: 286, endPoint y: 42, distance: 66.1
click at [286, 42] on img at bounding box center [489, 31] width 734 height 441
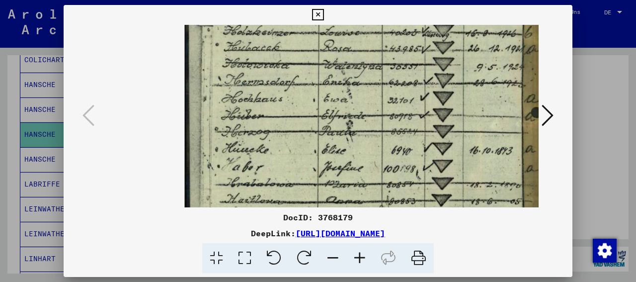
scroll to position [0, 40]
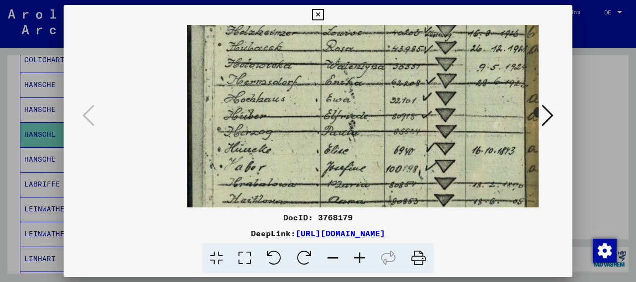
drag, startPoint x: 325, startPoint y: 134, endPoint x: 379, endPoint y: 174, distance: 67.3
click at [379, 174] on img at bounding box center [554, 115] width 734 height 441
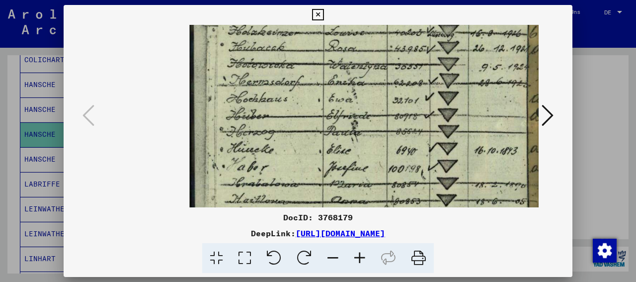
drag, startPoint x: 353, startPoint y: 67, endPoint x: 355, endPoint y: 93, distance: 25.9
click at [355, 93] on img at bounding box center [557, 115] width 734 height 441
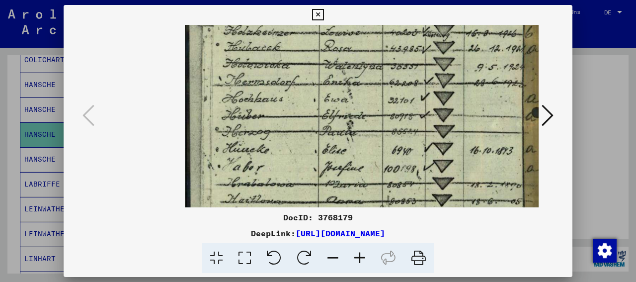
drag, startPoint x: 292, startPoint y: 96, endPoint x: 289, endPoint y: 156, distance: 60.7
click at [289, 156] on img at bounding box center [552, 115] width 734 height 441
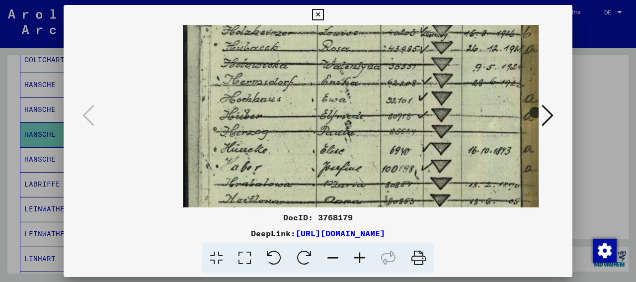
drag, startPoint x: 310, startPoint y: 110, endPoint x: 308, endPoint y: 148, distance: 38.8
click at [308, 148] on img at bounding box center [550, 115] width 734 height 441
click at [341, 95] on img at bounding box center [550, 115] width 734 height 441
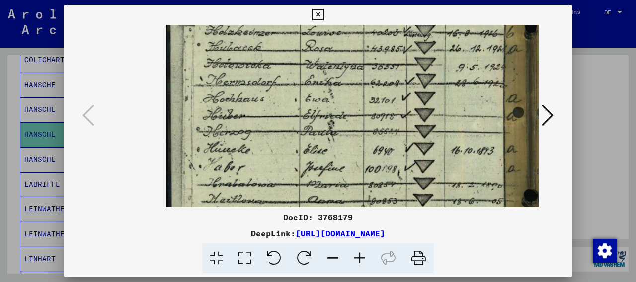
scroll to position [0, 59]
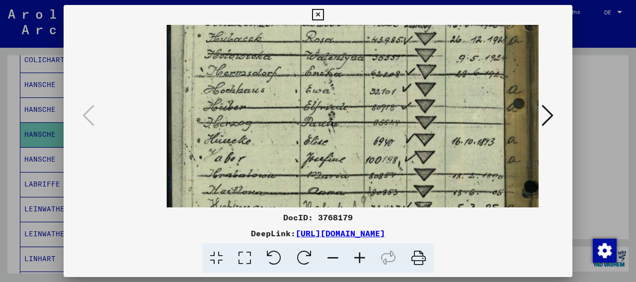
drag, startPoint x: 488, startPoint y: 135, endPoint x: 474, endPoint y: 189, distance: 56.5
click at [475, 193] on img at bounding box center [534, 106] width 734 height 441
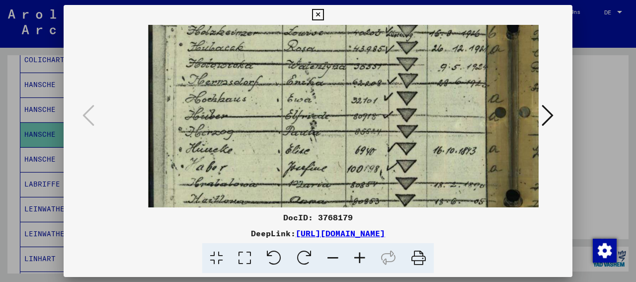
scroll to position [0, 80]
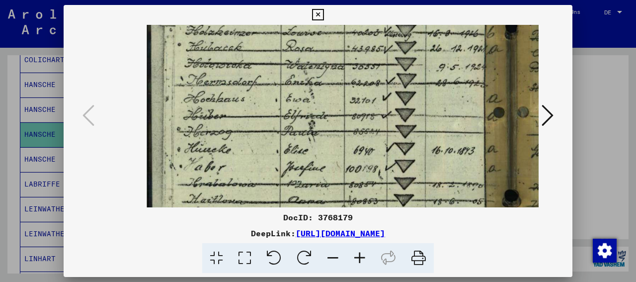
drag, startPoint x: 464, startPoint y: 45, endPoint x: 448, endPoint y: 120, distance: 76.2
click at [448, 120] on img at bounding box center [514, 115] width 734 height 441
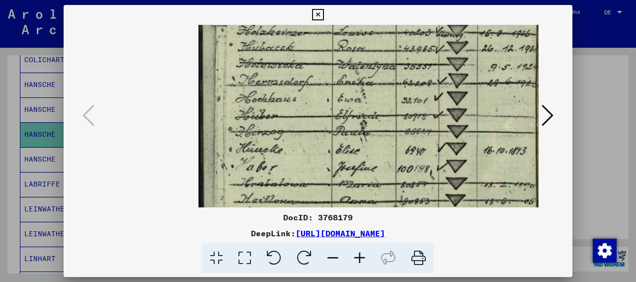
scroll to position [0, 29]
drag, startPoint x: 258, startPoint y: 26, endPoint x: 307, endPoint y: 77, distance: 70.6
click at [307, 77] on img at bounding box center [565, 115] width 734 height 441
click at [326, 8] on button at bounding box center [317, 15] width 17 height 20
